Goal: Transaction & Acquisition: Purchase product/service

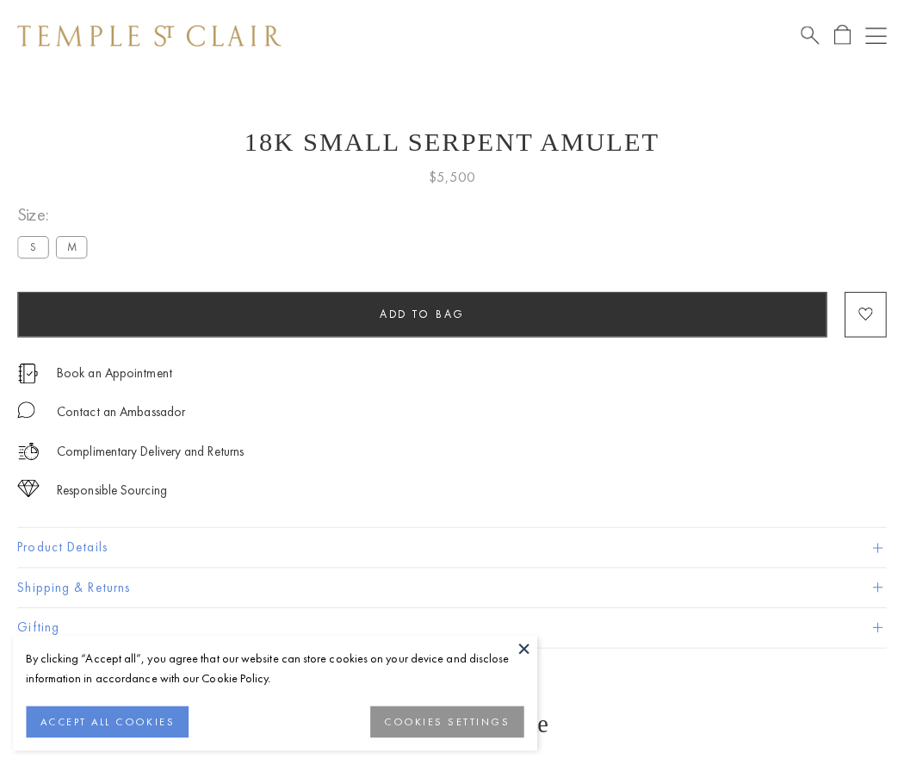
scroll to position [2, 0]
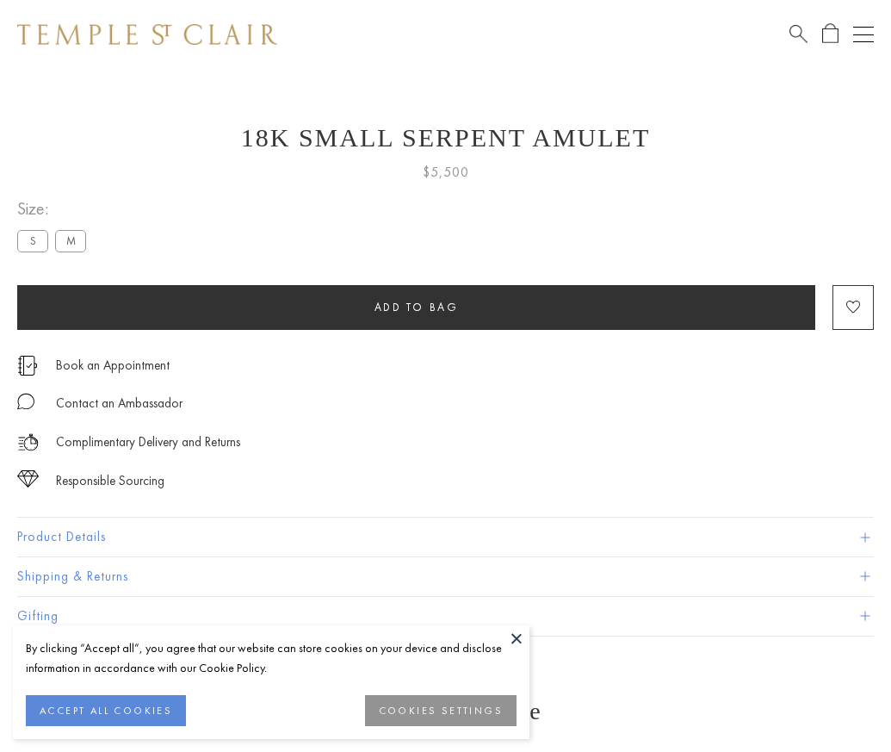
click at [416, 307] on span "Add to bag" at bounding box center [417, 307] width 84 height 15
